Goal: Navigation & Orientation: Find specific page/section

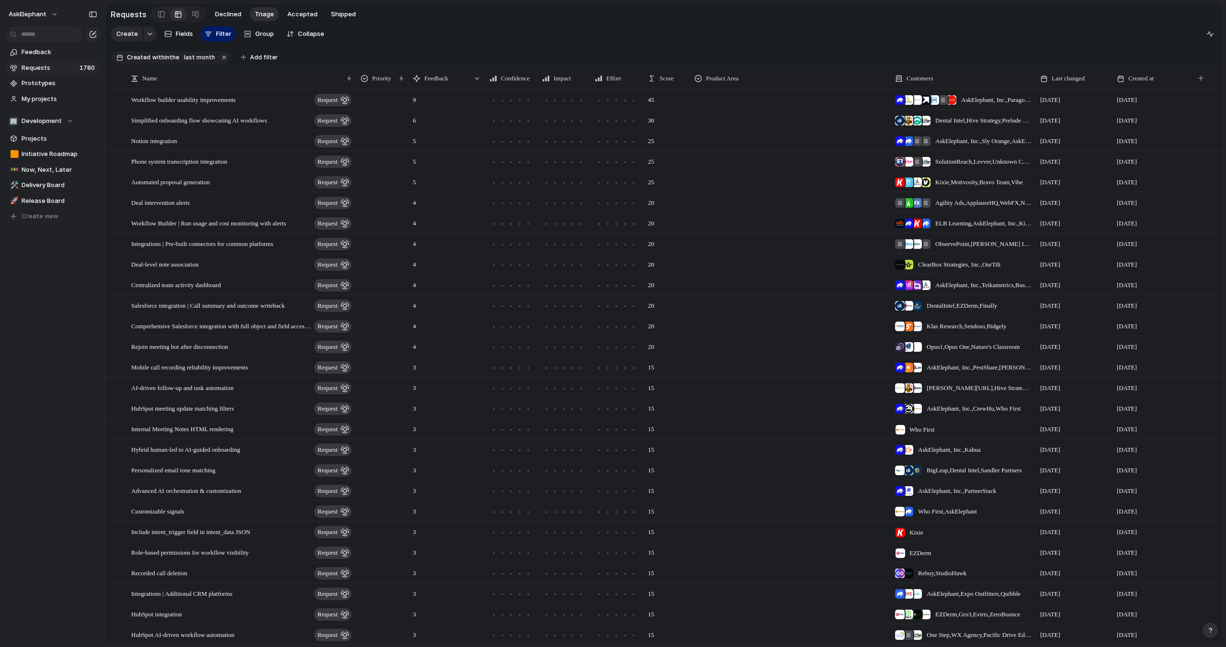
click at [47, 67] on span "Requests" at bounding box center [49, 68] width 55 height 10
click at [59, 68] on span "Requests" at bounding box center [49, 68] width 55 height 10
click at [47, 85] on span "Prototypes" at bounding box center [60, 84] width 76 height 10
click at [45, 149] on link "🟧 Initiative Roadmap" at bounding box center [53, 154] width 96 height 14
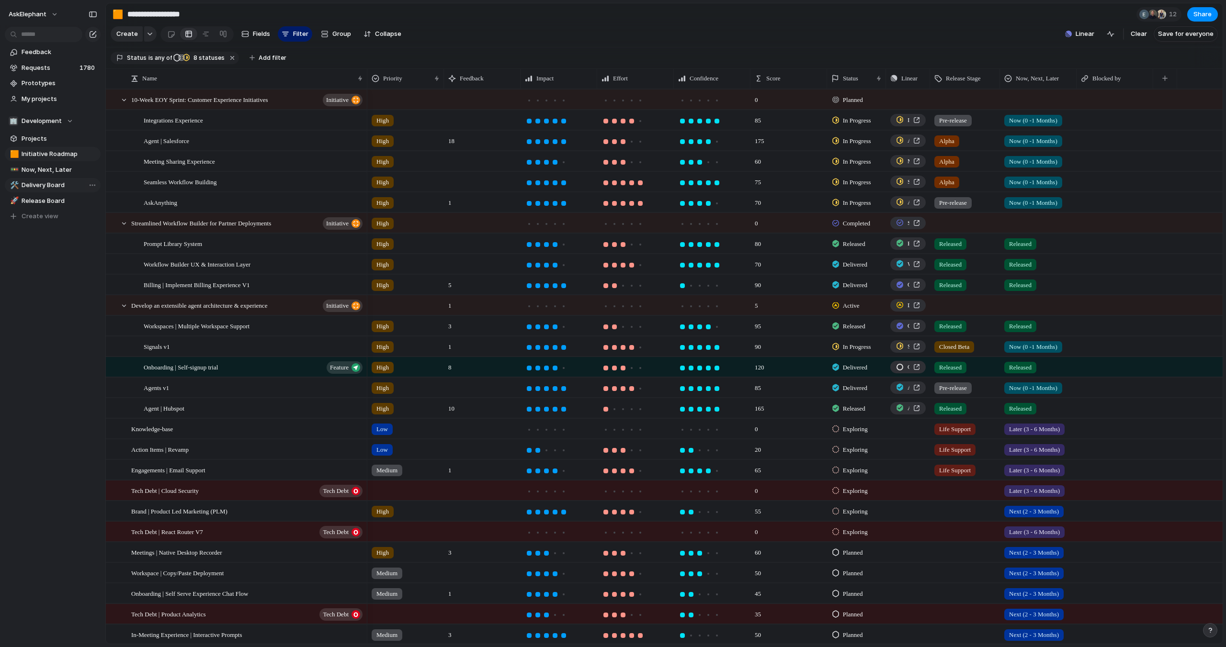
click at [41, 186] on span "Delivery Board" at bounding box center [60, 186] width 76 height 10
type input "**********"
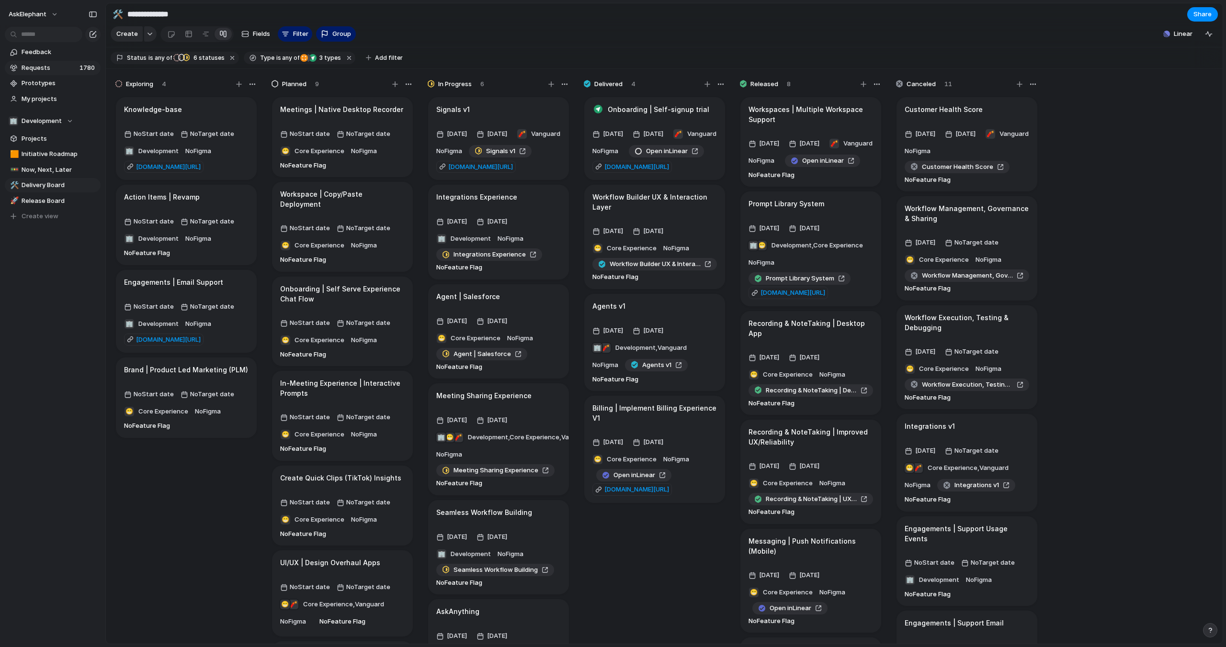
click at [57, 68] on span "Requests" at bounding box center [49, 68] width 55 height 10
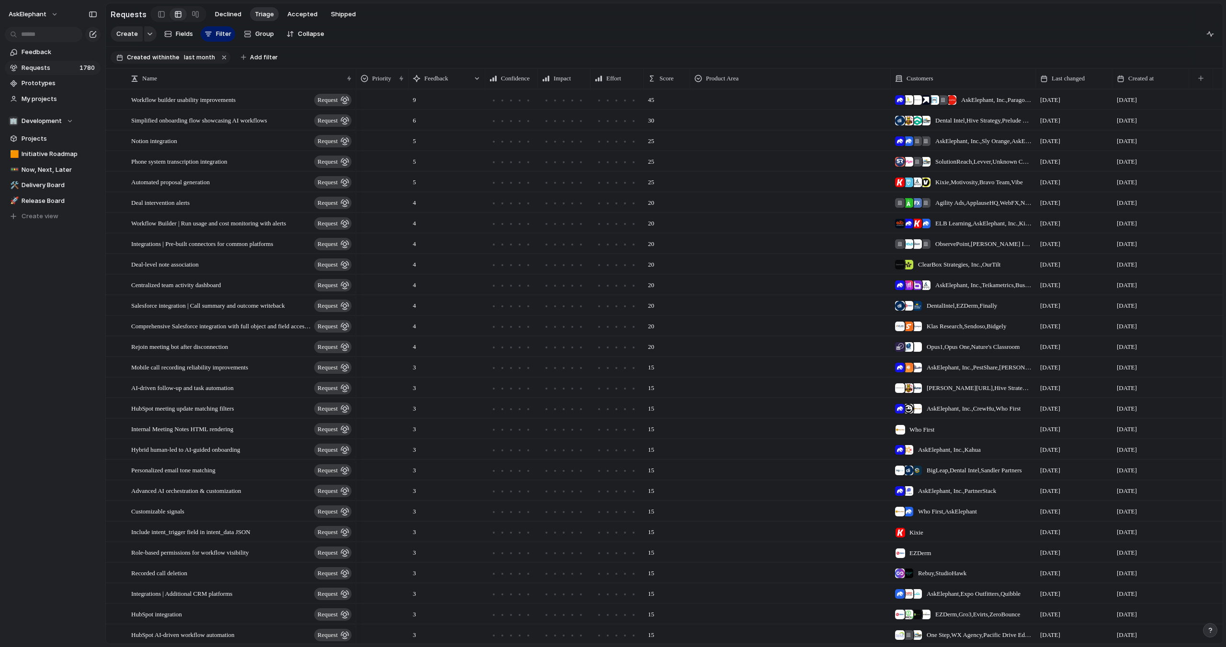
click at [65, 66] on span "Requests" at bounding box center [49, 68] width 55 height 10
click at [160, 13] on div at bounding box center [161, 14] width 7 height 14
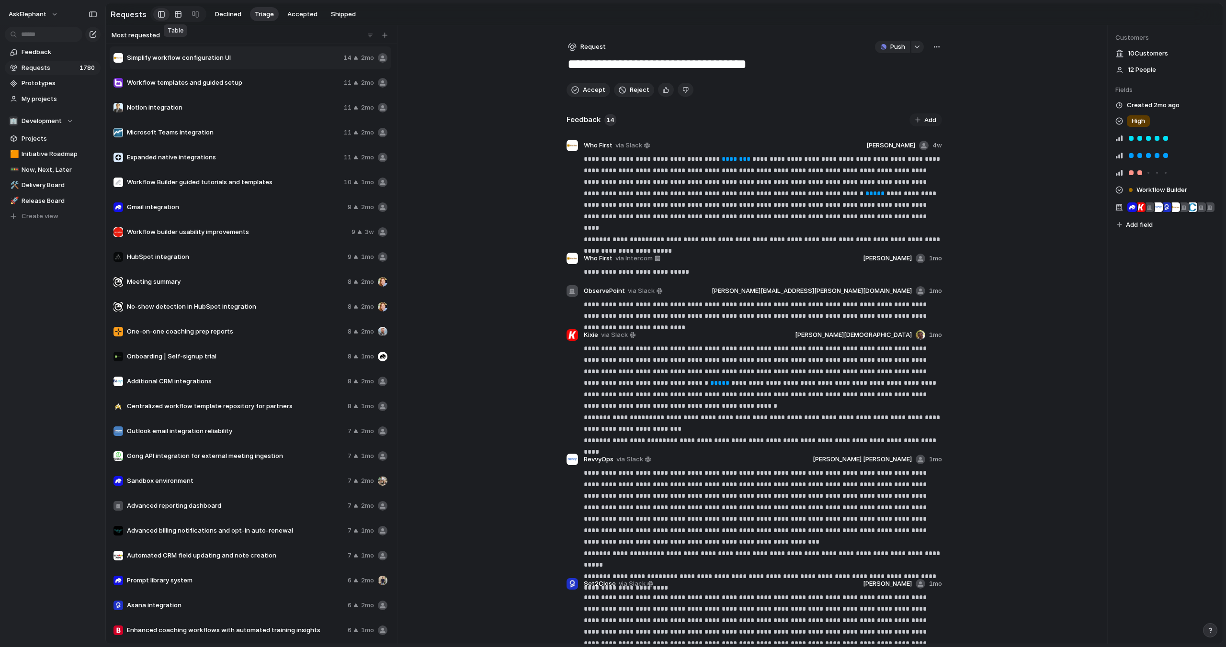
click at [174, 14] on div at bounding box center [178, 14] width 8 height 15
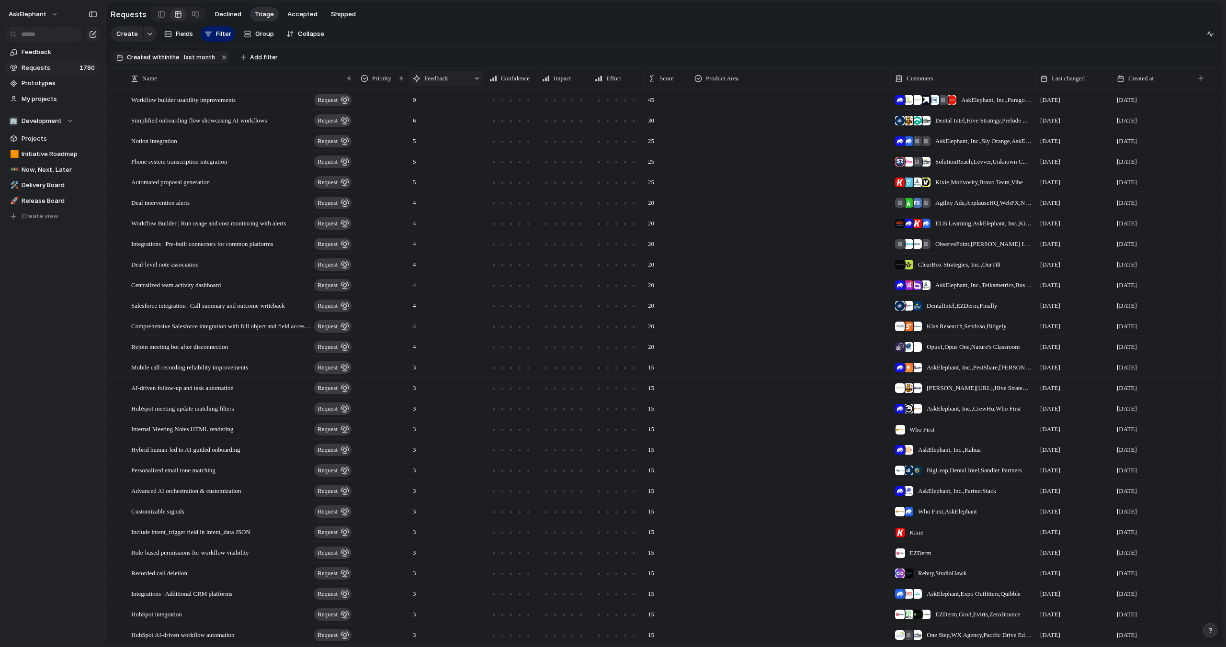
click at [423, 78] on div "Feedback" at bounding box center [441, 79] width 57 height 10
click at [533, 42] on div "Modify Hide Sort ascending Clear sort" at bounding box center [613, 323] width 1226 height 647
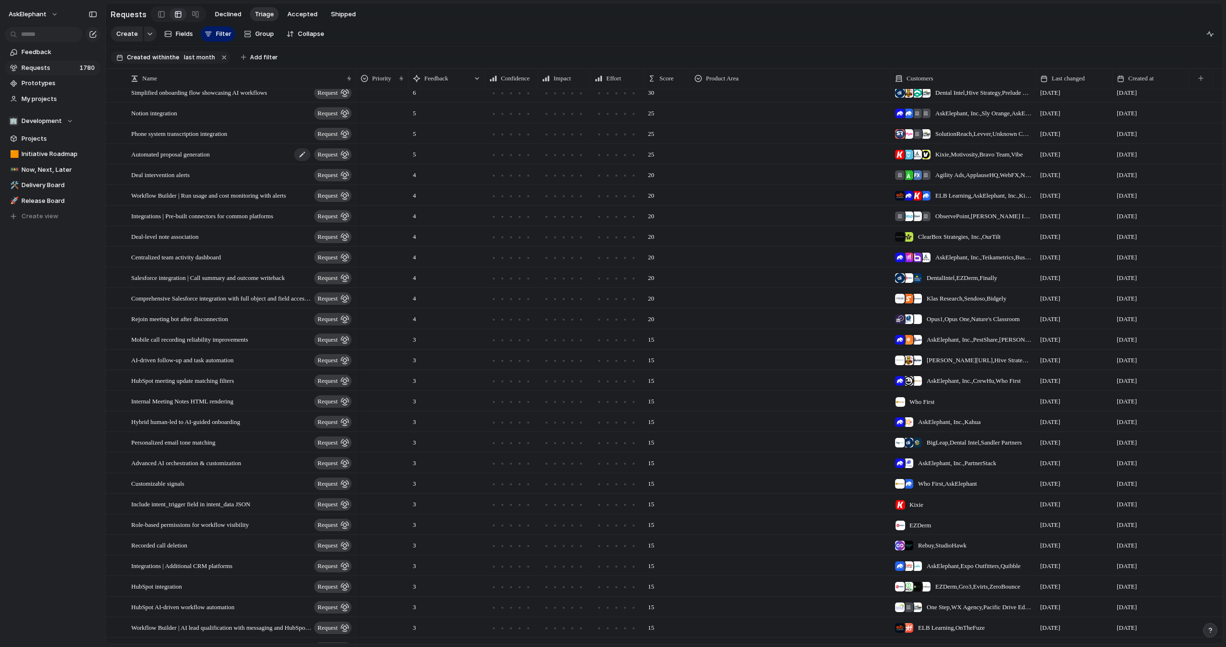
scroll to position [13, 0]
